Goal: Information Seeking & Learning: Learn about a topic

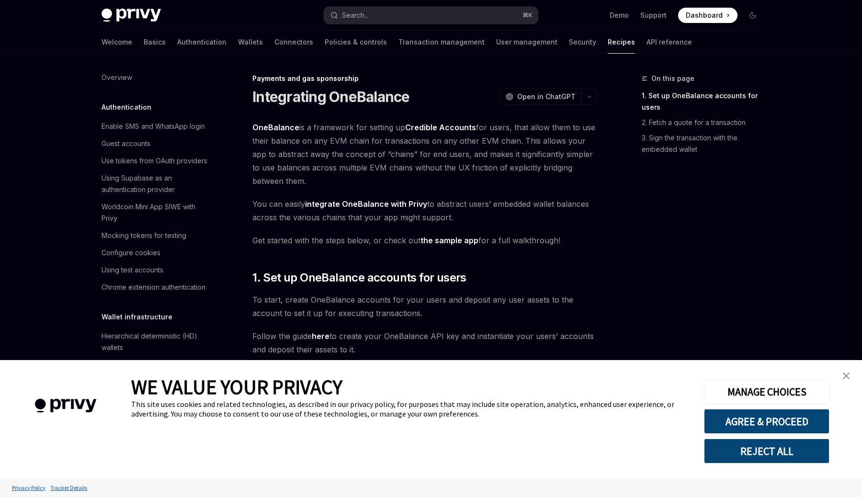
scroll to position [687, 0]
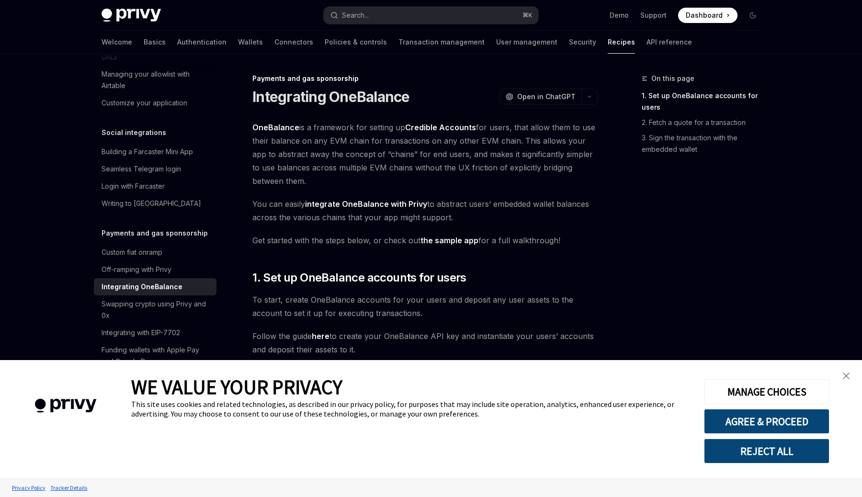
click at [841, 372] on link "close banner" at bounding box center [845, 375] width 19 height 19
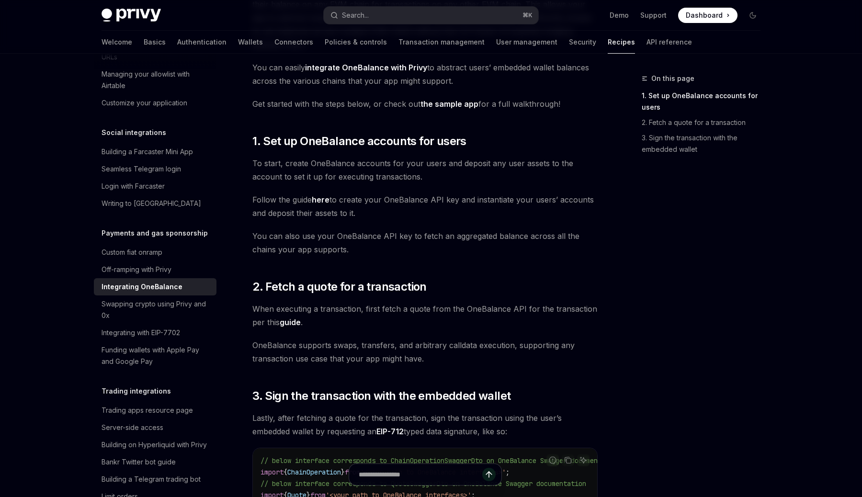
scroll to position [0, 0]
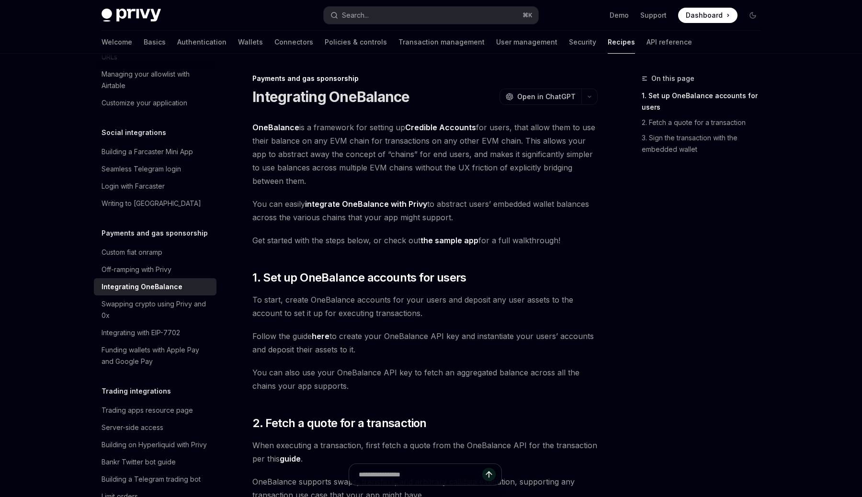
click at [459, 242] on link "the sample app" at bounding box center [449, 241] width 58 height 10
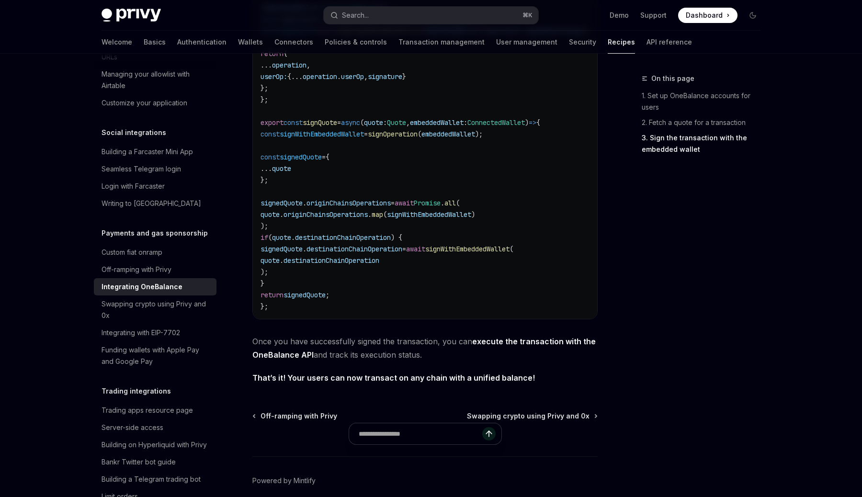
scroll to position [876, 0]
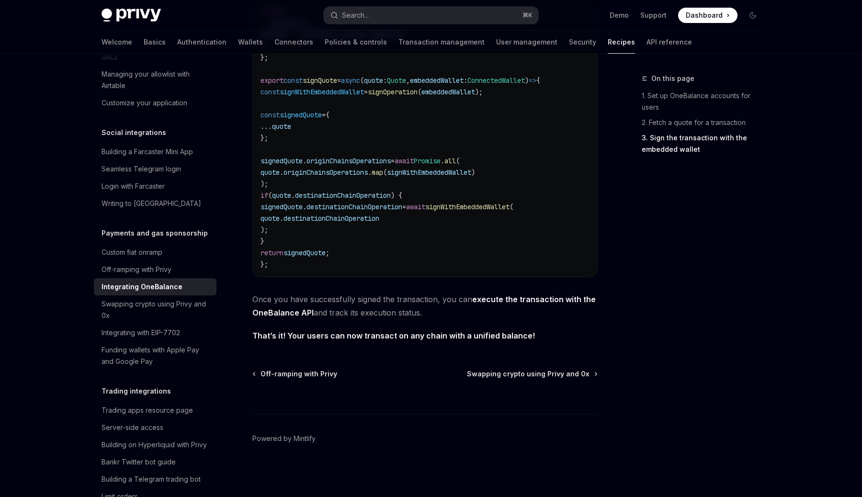
click at [510, 301] on link "execute the transaction with the OneBalance API" at bounding box center [423, 305] width 343 height 23
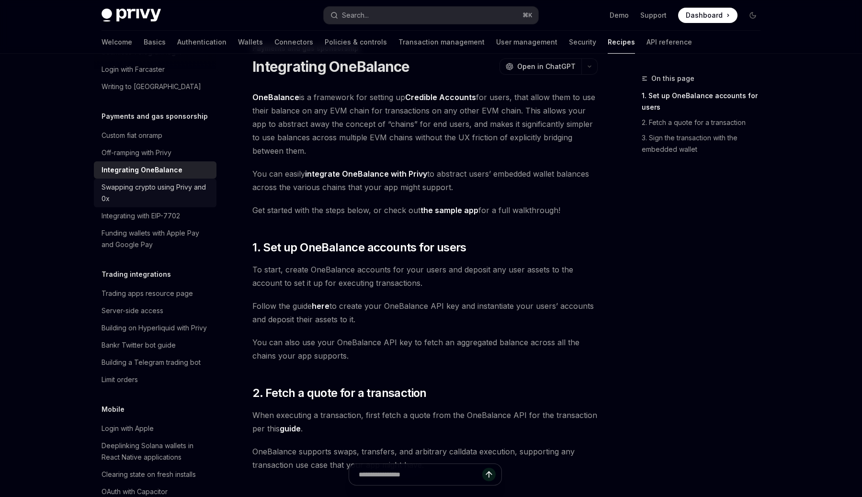
scroll to position [817, 0]
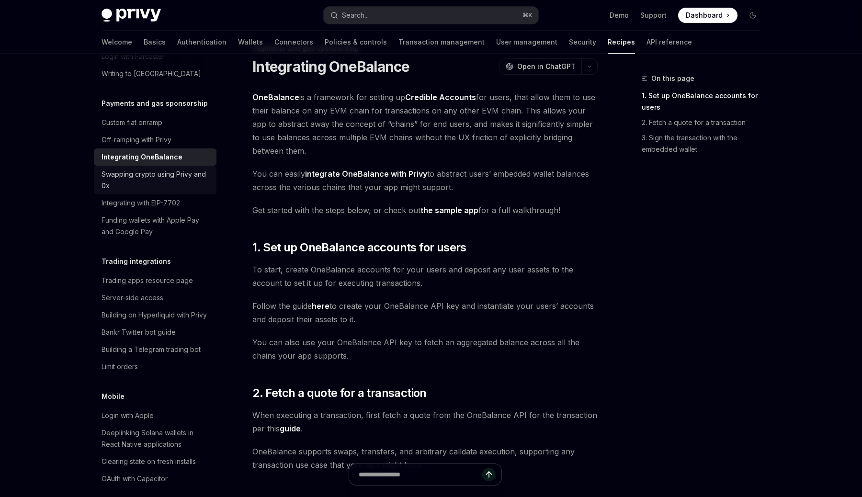
click at [174, 179] on div "Swapping crypto using Privy and 0x" at bounding box center [155, 179] width 109 height 23
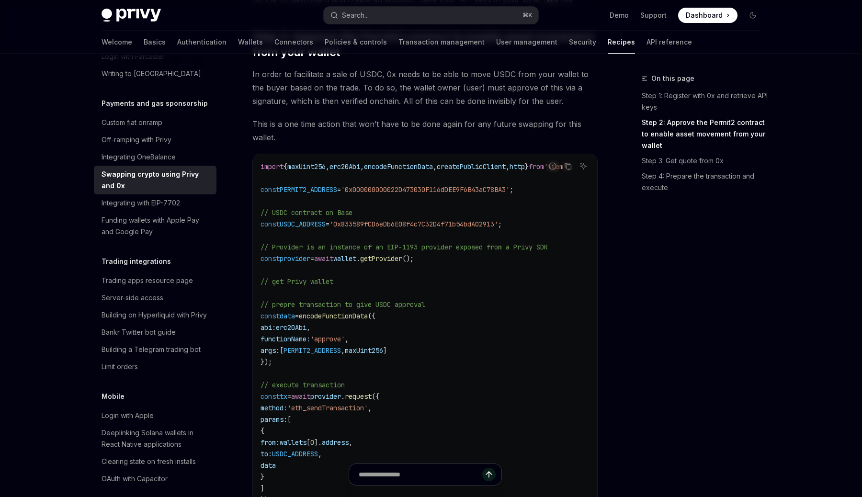
scroll to position [253, 0]
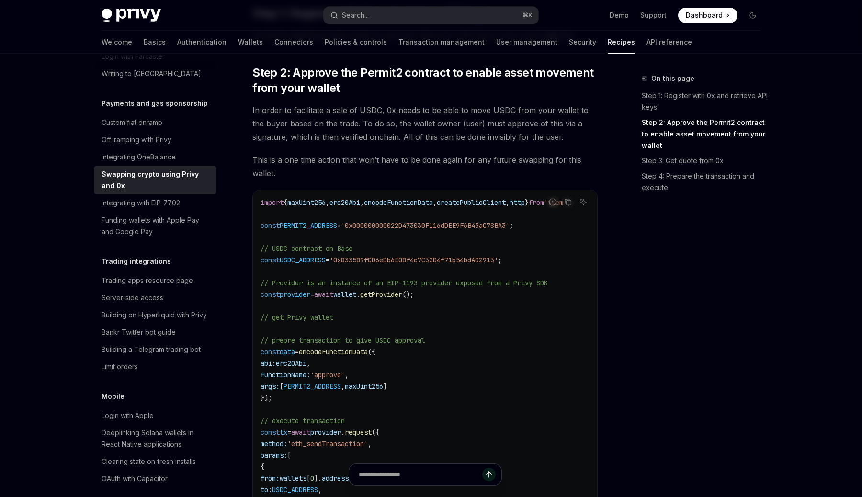
scroll to position [207, 0]
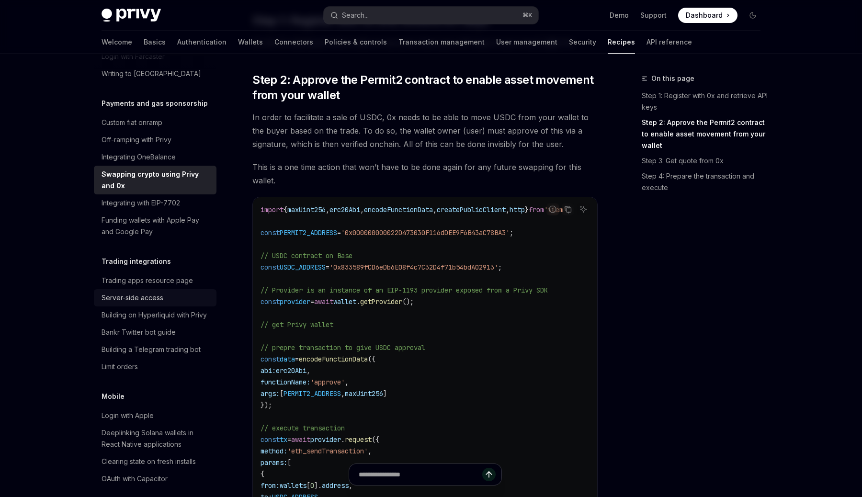
click at [177, 292] on div "Server-side access" at bounding box center [155, 297] width 109 height 11
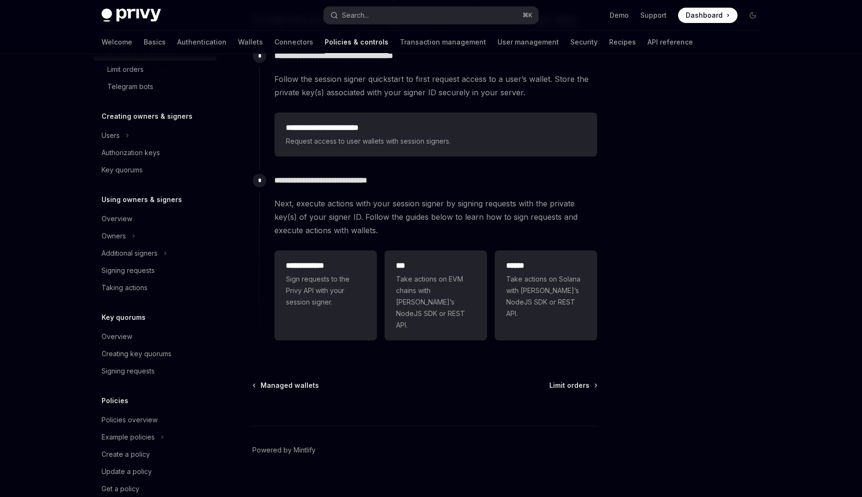
scroll to position [229, 0]
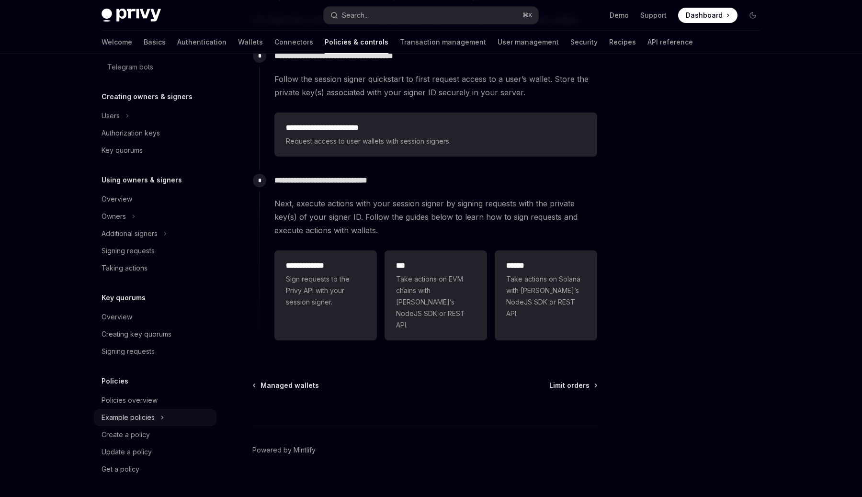
click at [180, 419] on button "Example policies" at bounding box center [155, 417] width 123 height 17
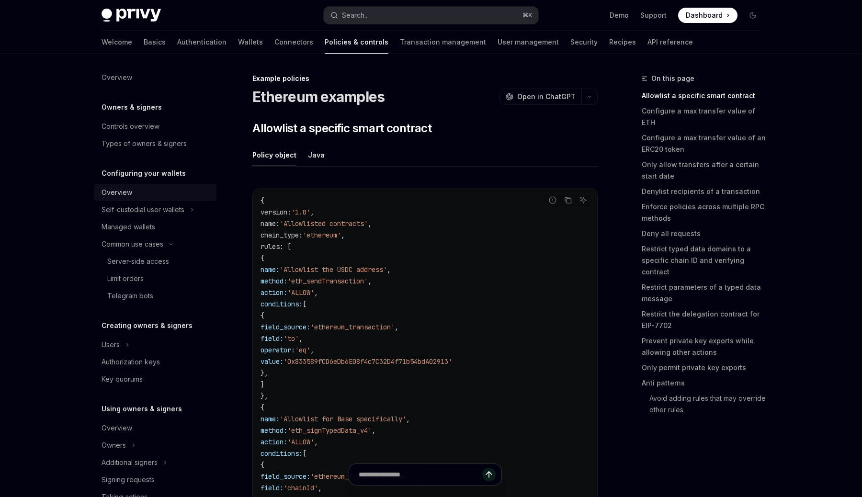
click at [180, 191] on div "Overview" at bounding box center [155, 192] width 109 height 11
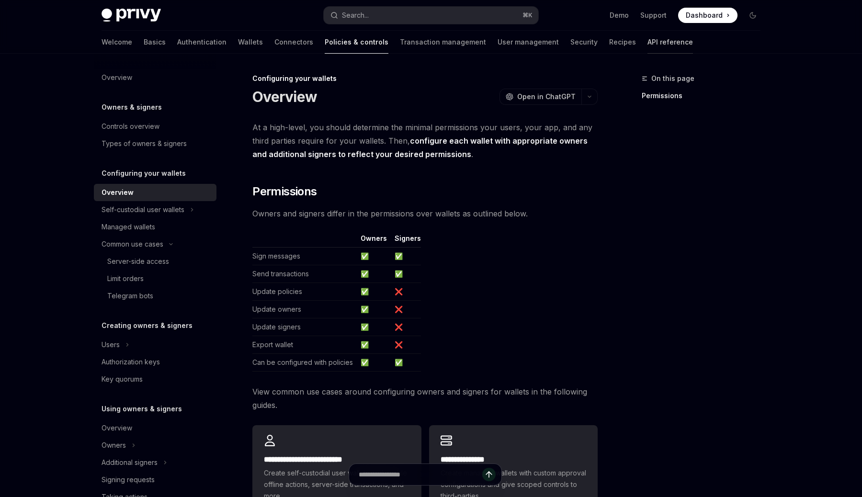
click at [647, 42] on link "API reference" at bounding box center [669, 42] width 45 height 23
type textarea "*"
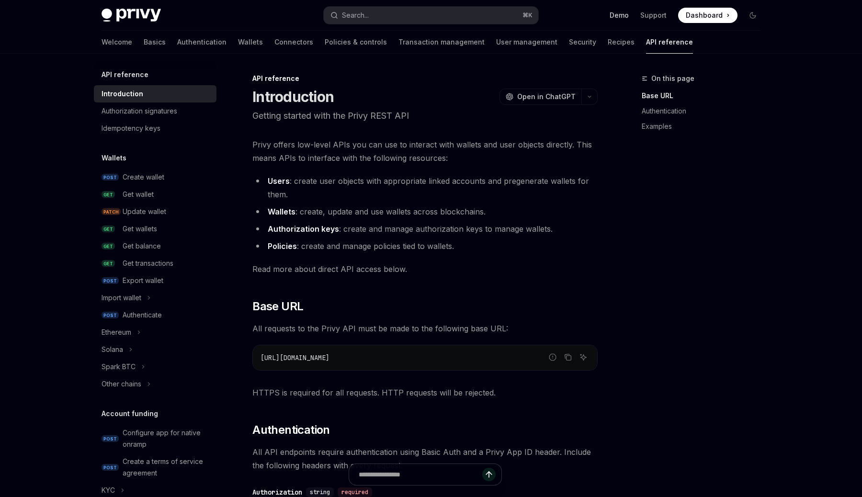
click at [621, 18] on link "Demo" at bounding box center [618, 16] width 19 height 10
click at [554, 263] on span "Read more about direct API access below." at bounding box center [424, 268] width 345 height 13
